Goal: Check status

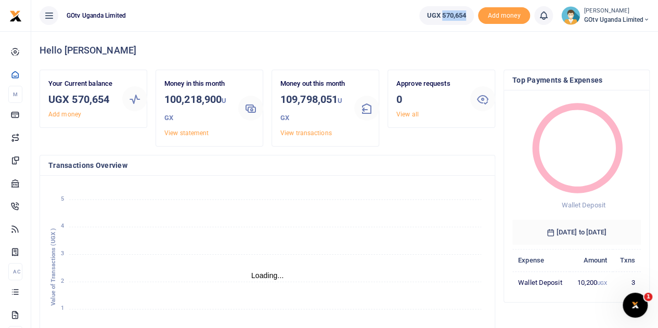
drag, startPoint x: 440, startPoint y: 18, endPoint x: 467, endPoint y: 18, distance: 26.5
click at [467, 18] on link "UGX 570,654" at bounding box center [446, 15] width 55 height 19
copy span "570,654"
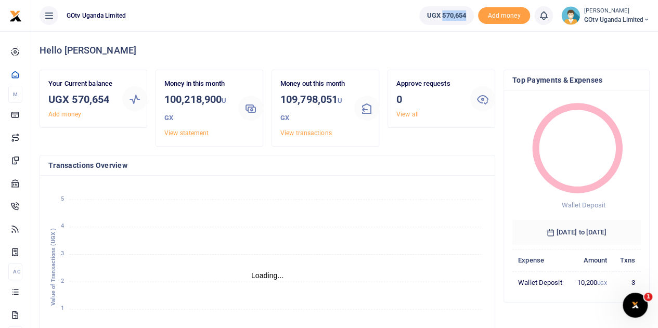
click at [354, 304] on icon "January January February February March March April April May May June June Jul…" at bounding box center [267, 270] width 438 height 172
click at [620, 14] on small "[PERSON_NAME]" at bounding box center [617, 11] width 66 height 9
click at [609, 37] on link "Switch accounts" at bounding box center [611, 38] width 82 height 15
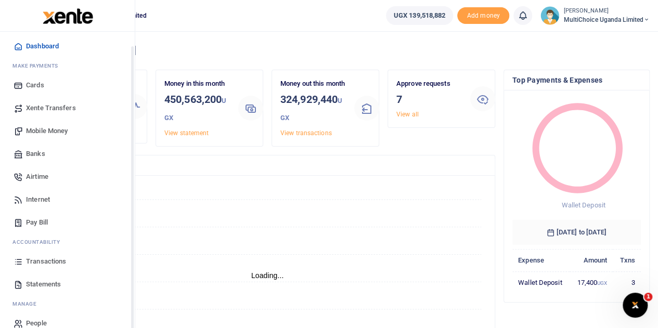
scroll to position [43, 0]
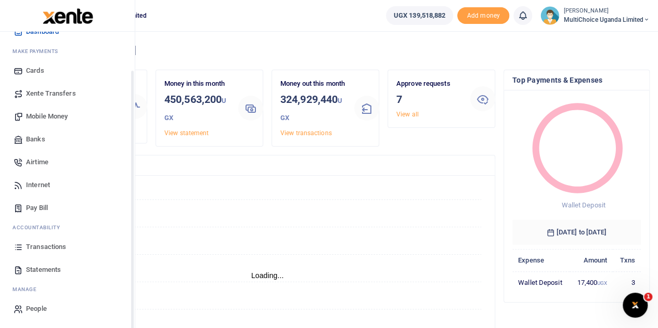
click at [42, 251] on span "Transactions" at bounding box center [46, 247] width 40 height 10
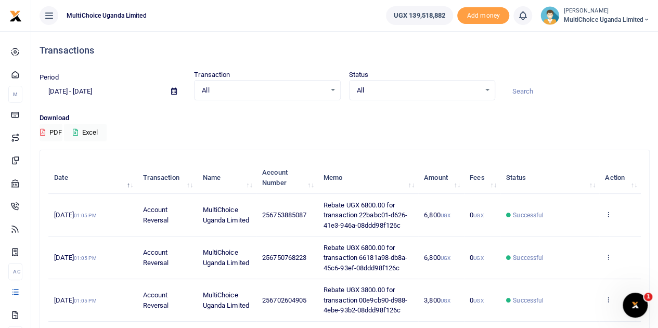
click at [485, 87] on div "All Select an option..." at bounding box center [422, 90] width 145 height 11
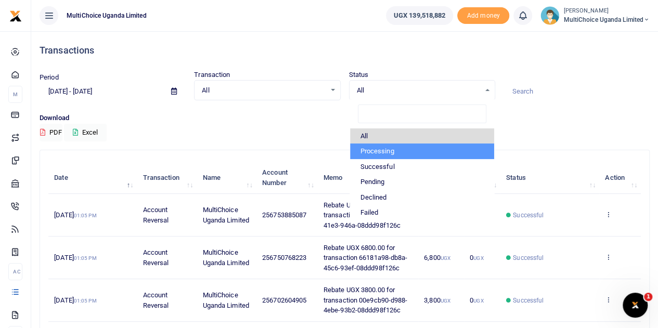
click at [369, 150] on li "Processing" at bounding box center [422, 152] width 144 height 16
select select "PROCESSING"
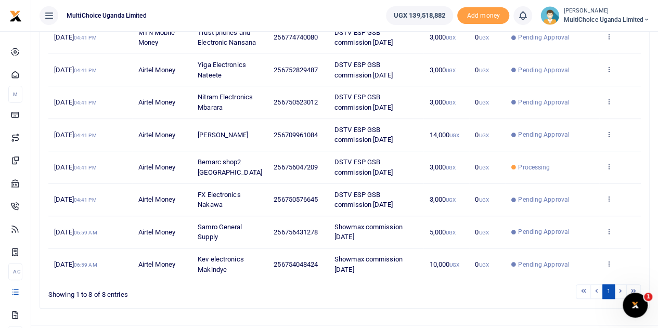
scroll to position [17, 0]
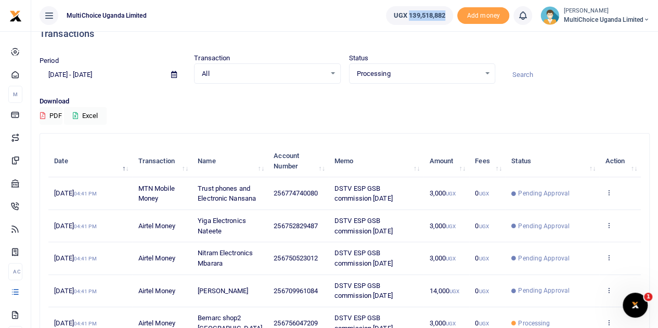
drag, startPoint x: 404, startPoint y: 19, endPoint x: 444, endPoint y: 17, distance: 40.1
click at [444, 17] on link "UGX 139,518,882" at bounding box center [420, 15] width 68 height 19
copy span "139,518,882"
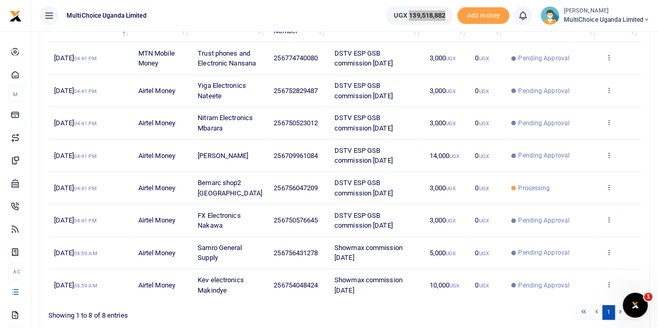
scroll to position [121, 0]
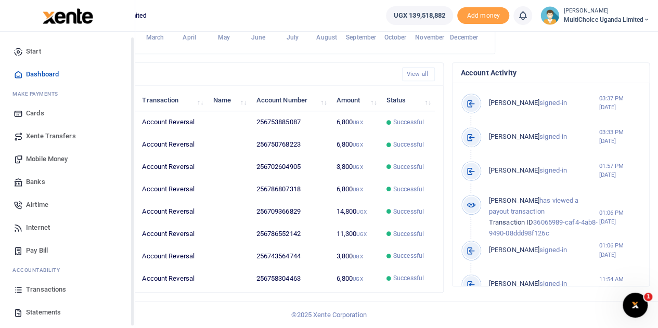
scroll to position [43, 0]
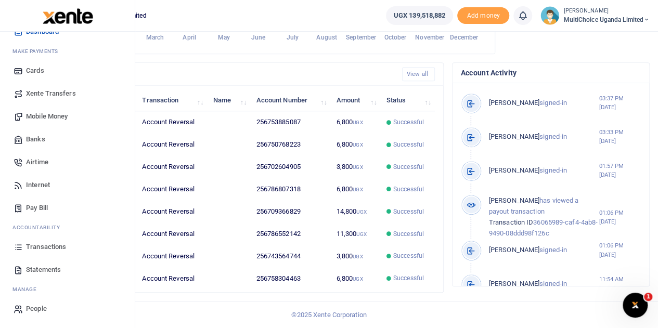
click at [65, 118] on span "Mobile Money" at bounding box center [47, 116] width 42 height 10
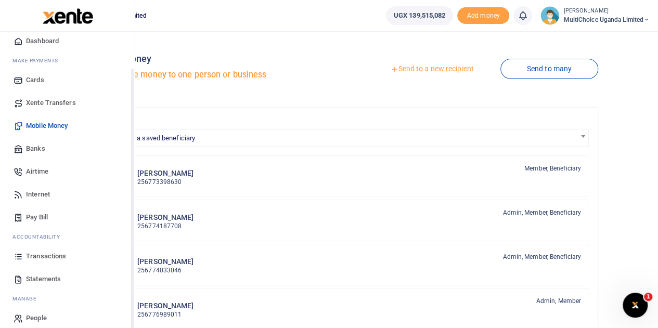
scroll to position [43, 0]
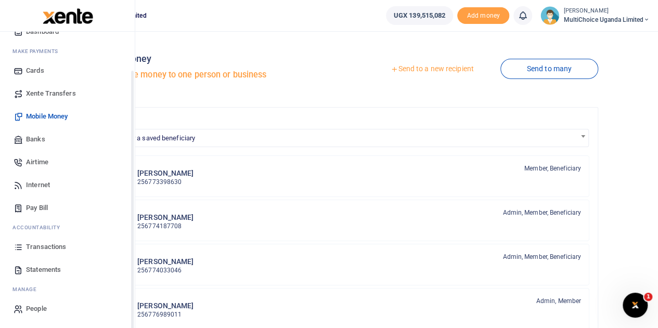
click at [53, 250] on span "Transactions" at bounding box center [46, 247] width 40 height 10
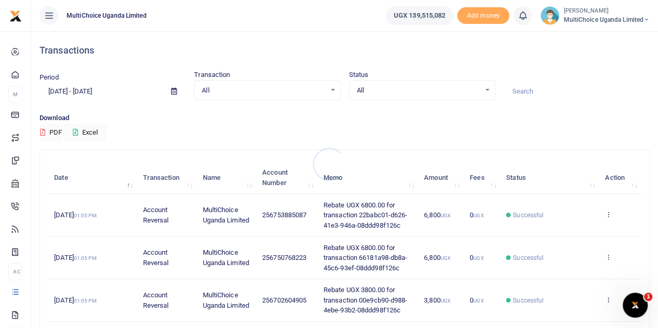
drag, startPoint x: 499, startPoint y: 89, endPoint x: 492, endPoint y: 89, distance: 6.8
click at [493, 89] on div at bounding box center [329, 164] width 658 height 328
click at [490, 89] on div "All Select an option..." at bounding box center [422, 90] width 145 height 11
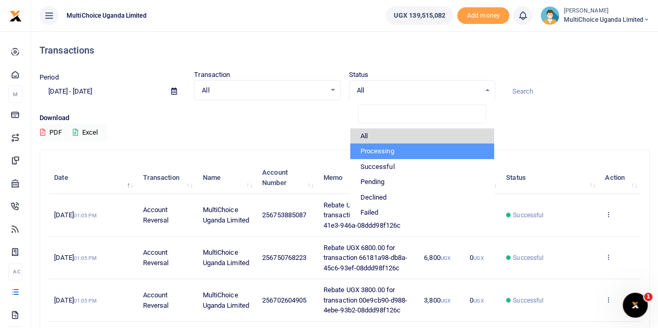
click at [385, 152] on li "Processing" at bounding box center [422, 152] width 144 height 16
select select "PROCESSING"
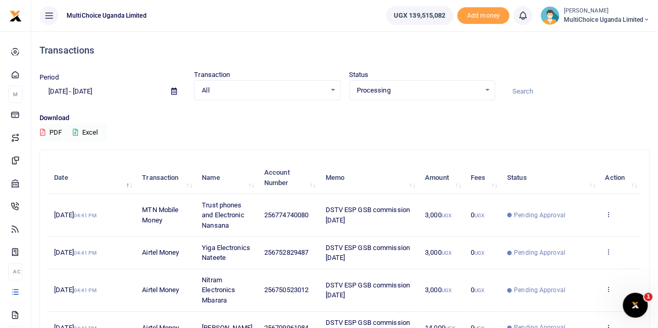
click at [75, 132] on icon at bounding box center [75, 132] width 5 height 7
click at [75, 127] on button "Excel" at bounding box center [85, 133] width 43 height 18
click at [175, 92] on icon at bounding box center [174, 91] width 6 height 7
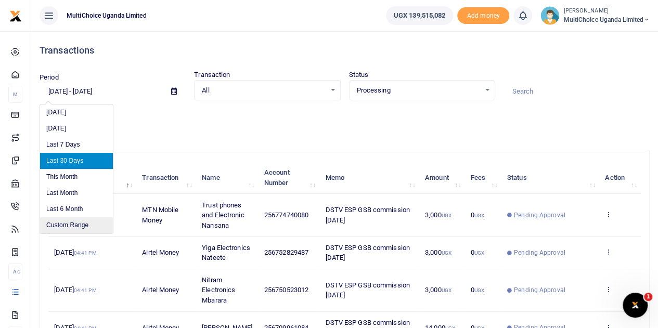
click at [66, 224] on li "Custom Range" at bounding box center [76, 225] width 73 height 16
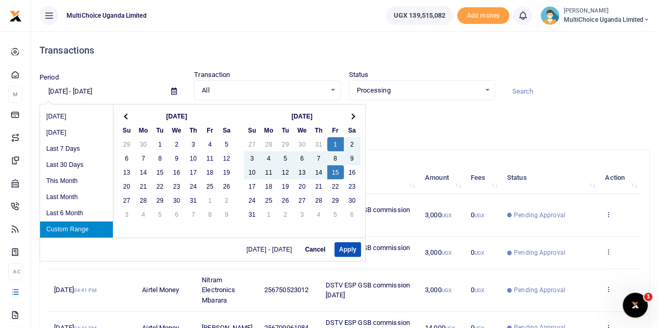
type input "08/01/2025 - 08/15/2025"
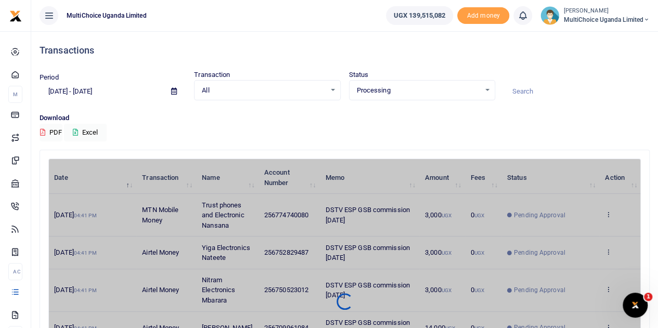
click at [439, 126] on div "Download PDF Excel" at bounding box center [345, 127] width 610 height 29
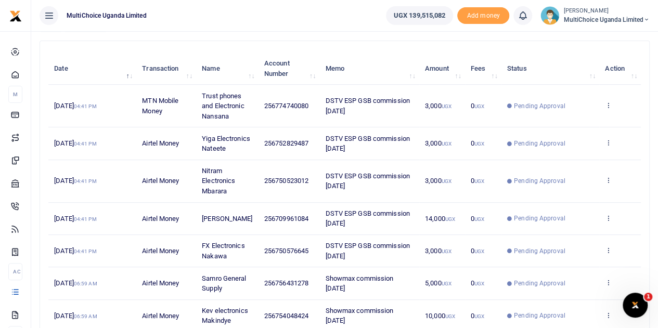
scroll to position [88, 0]
